Goal: Find specific page/section: Find specific page/section

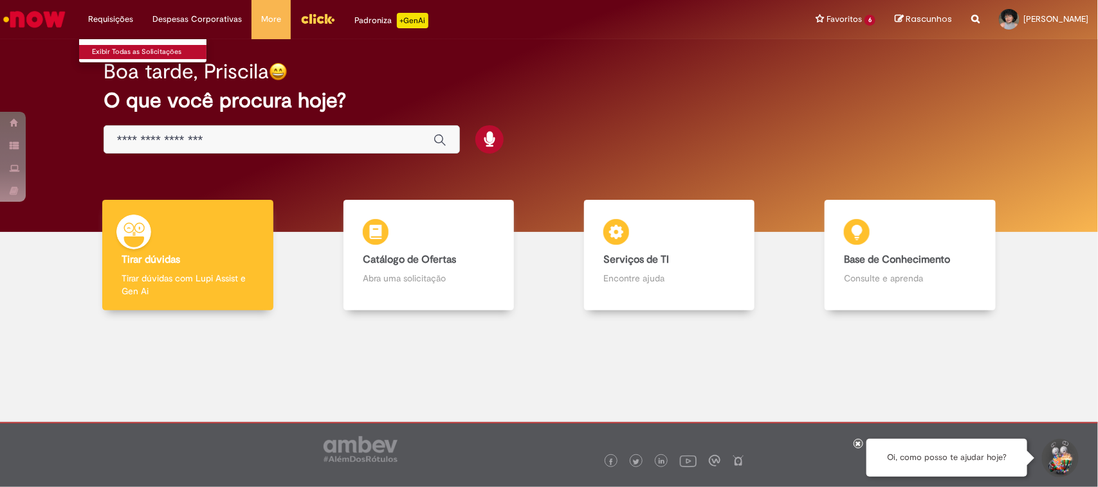
click at [118, 53] on link "Exibir Todas as Solicitações" at bounding box center [149, 52] width 141 height 14
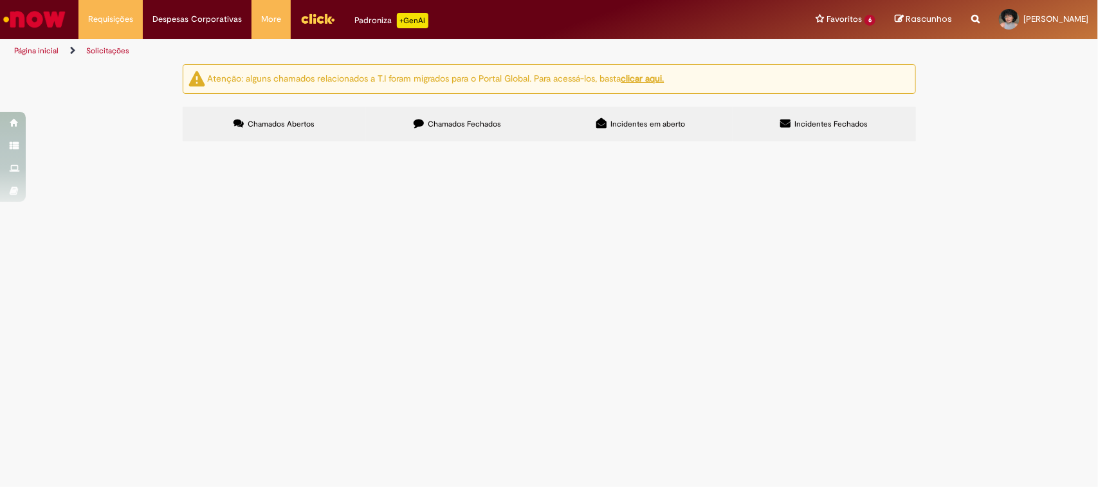
click at [457, 118] on label "Chamados Fechados" at bounding box center [457, 124] width 183 height 35
click at [0, 0] on div "Encerrado" at bounding box center [0, 0] width 0 height 0
click at [875, 114] on label "Incidentes Fechados" at bounding box center [823, 124] width 183 height 35
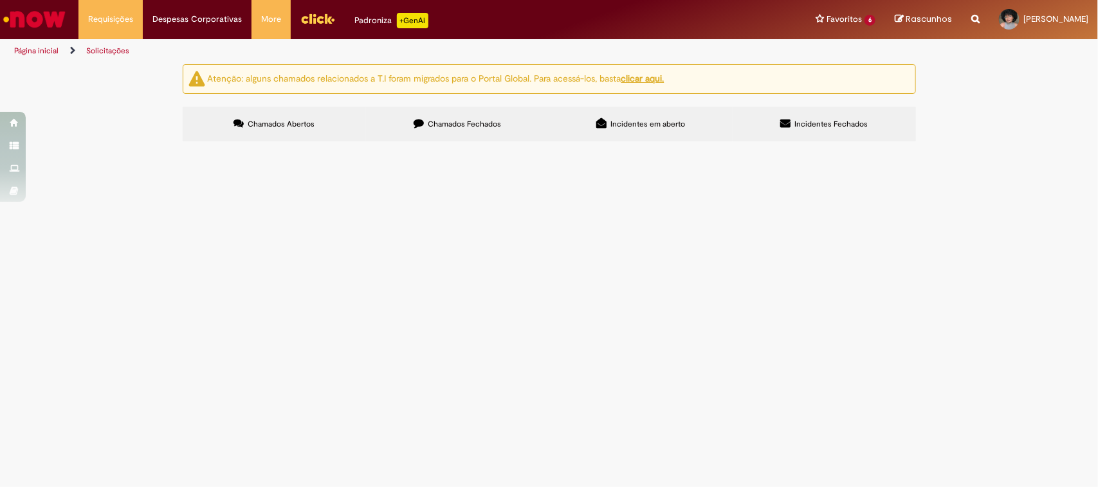
click at [648, 125] on span "Incidentes em aberto" at bounding box center [647, 124] width 75 height 10
click at [289, 126] on span "Chamados Abertos" at bounding box center [281, 124] width 67 height 10
click at [17, 19] on img "Ir para a Homepage" at bounding box center [34, 19] width 66 height 26
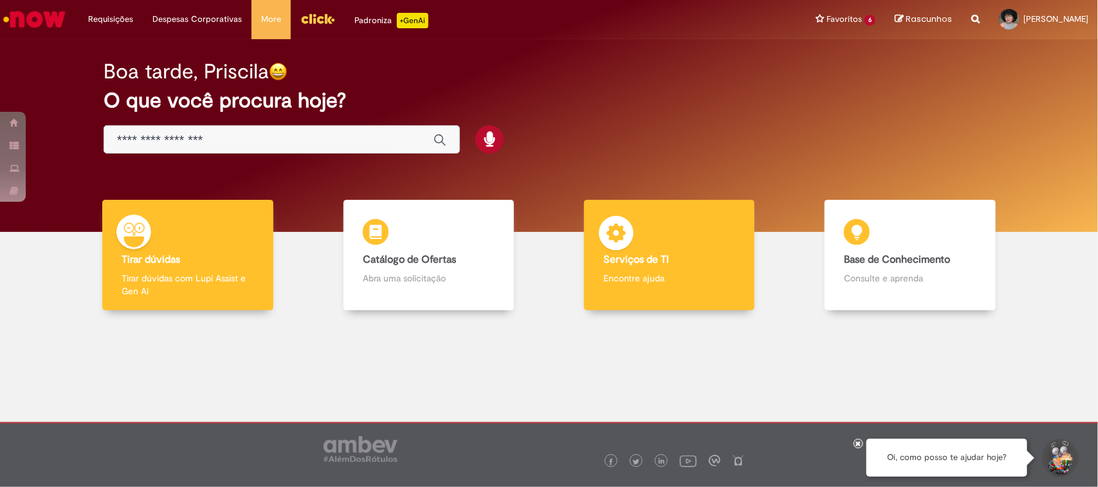
click at [666, 257] on b "Serviços de TI" at bounding box center [636, 259] width 66 height 13
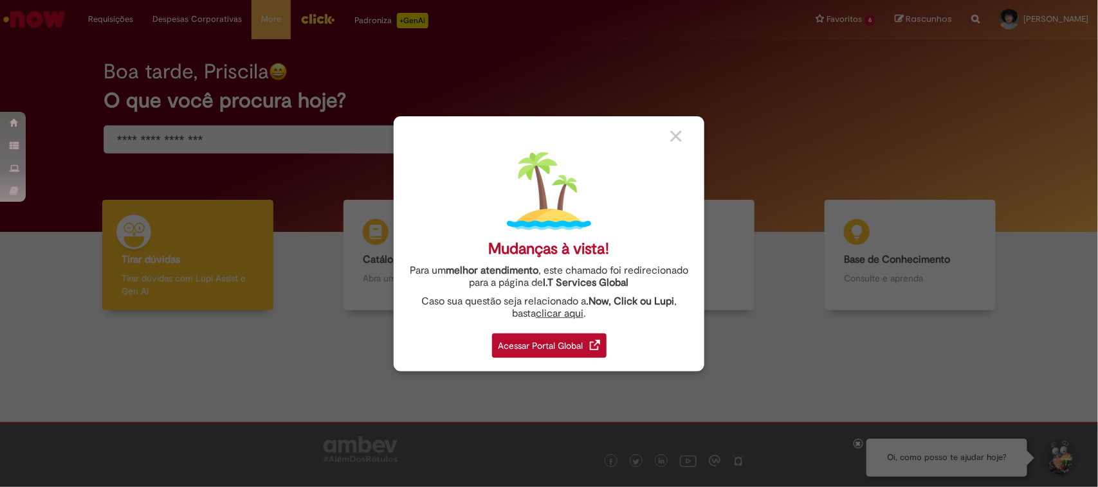
click at [558, 336] on div "Acessar Portal Global" at bounding box center [549, 346] width 114 height 24
